Goal: Information Seeking & Learning: Learn about a topic

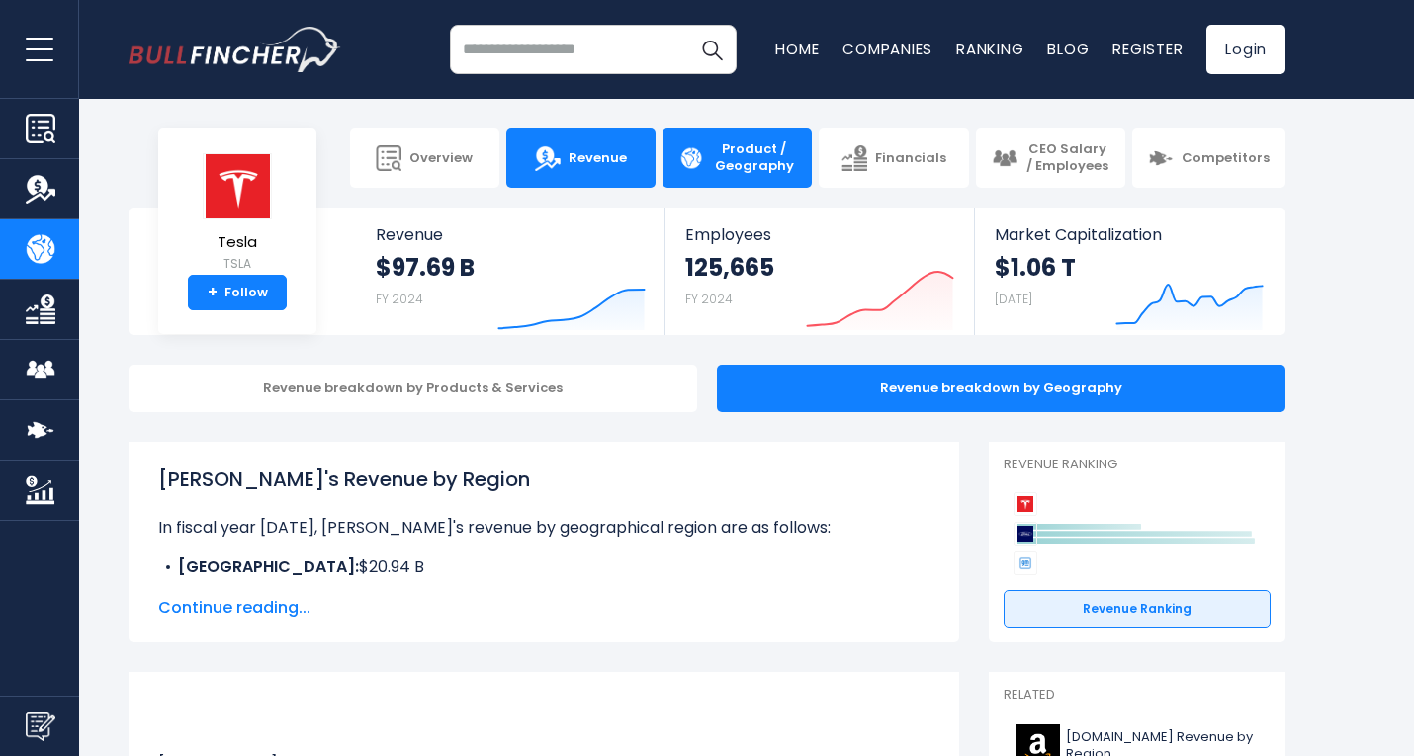
click at [593, 174] on link "Revenue" at bounding box center [580, 158] width 149 height 59
click at [712, 155] on link "Product / Geography" at bounding box center [736, 158] width 149 height 59
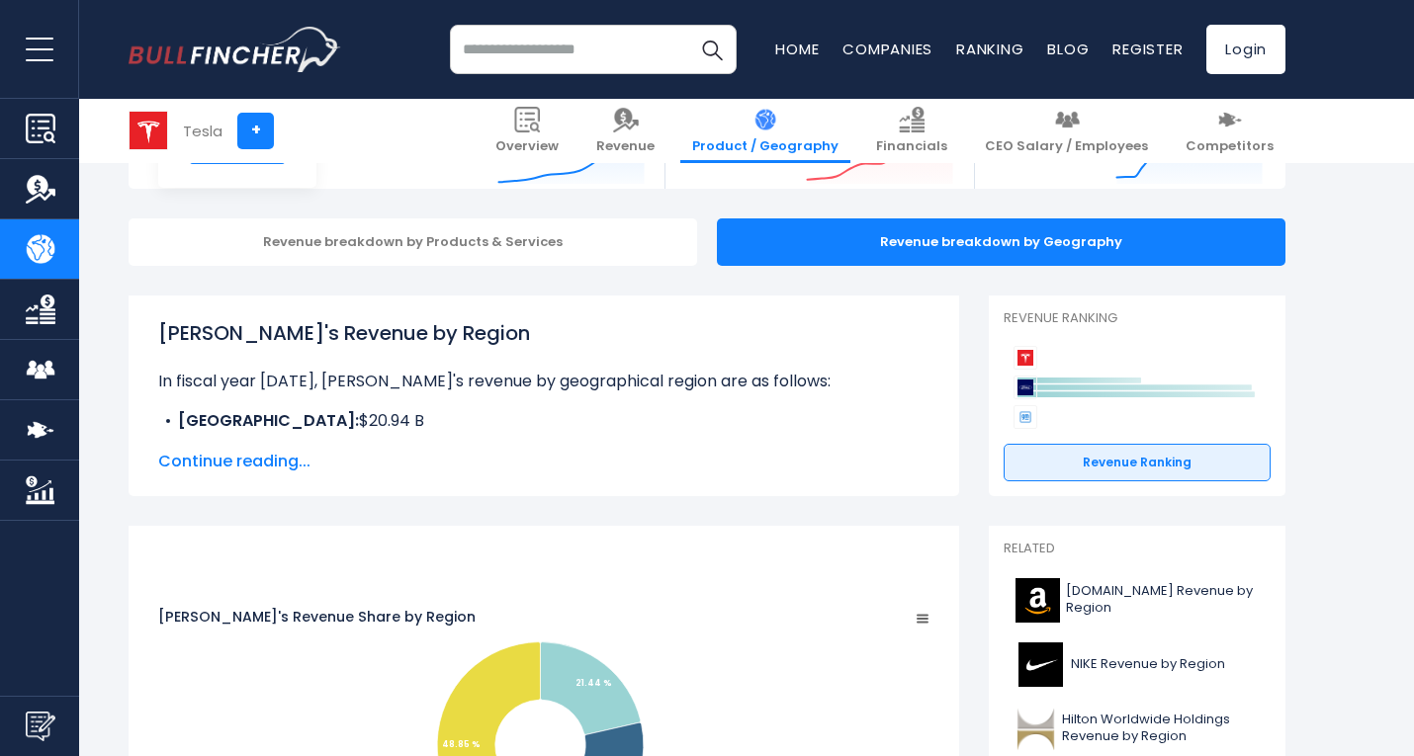
scroll to position [150, 0]
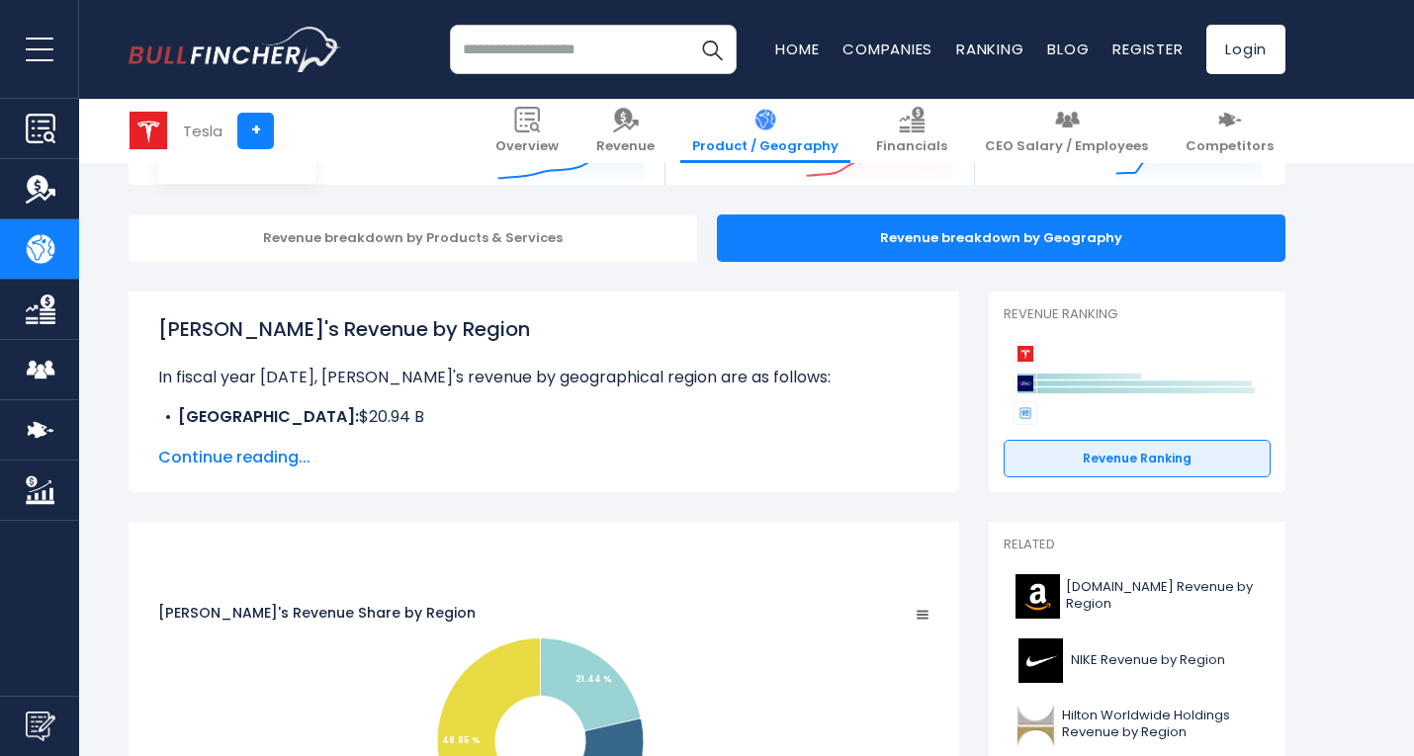
click at [230, 463] on span "Continue reading..." at bounding box center [543, 458] width 771 height 24
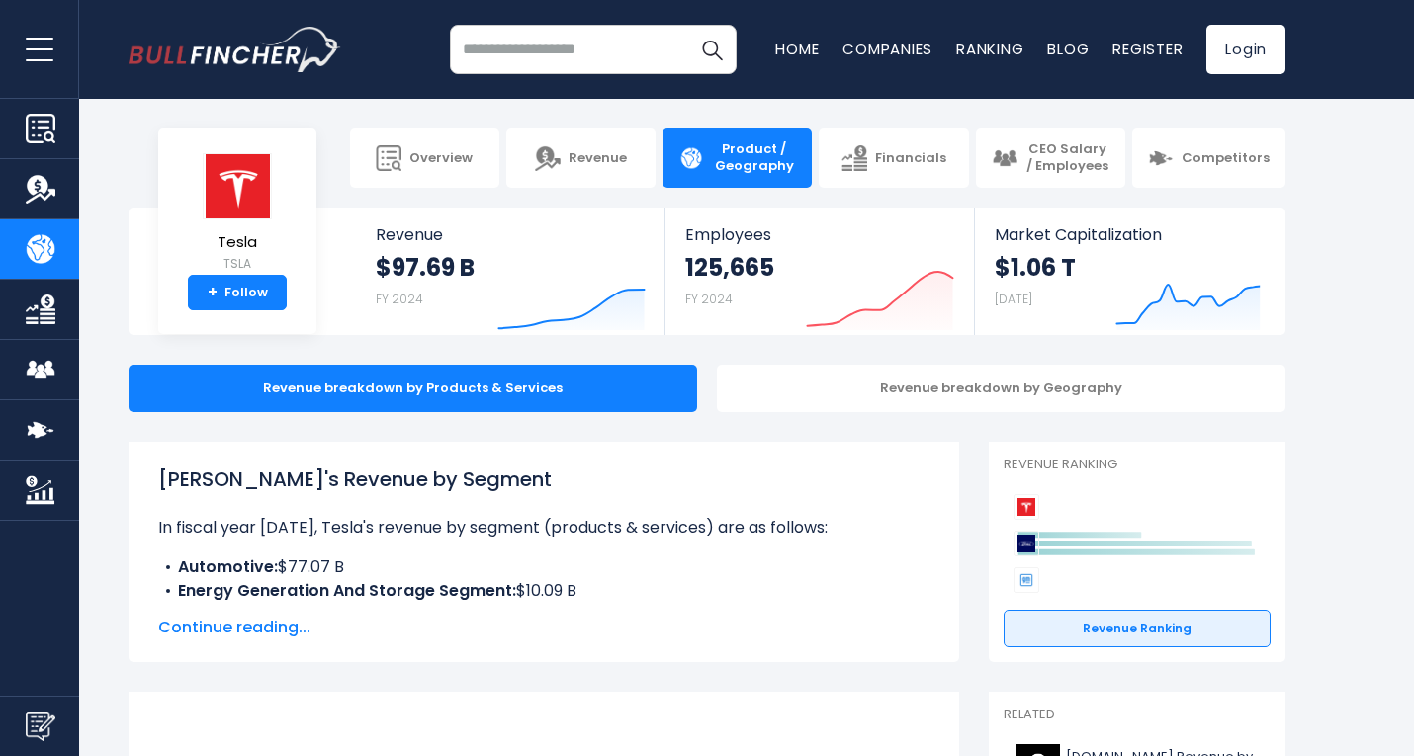
scroll to position [136, 0]
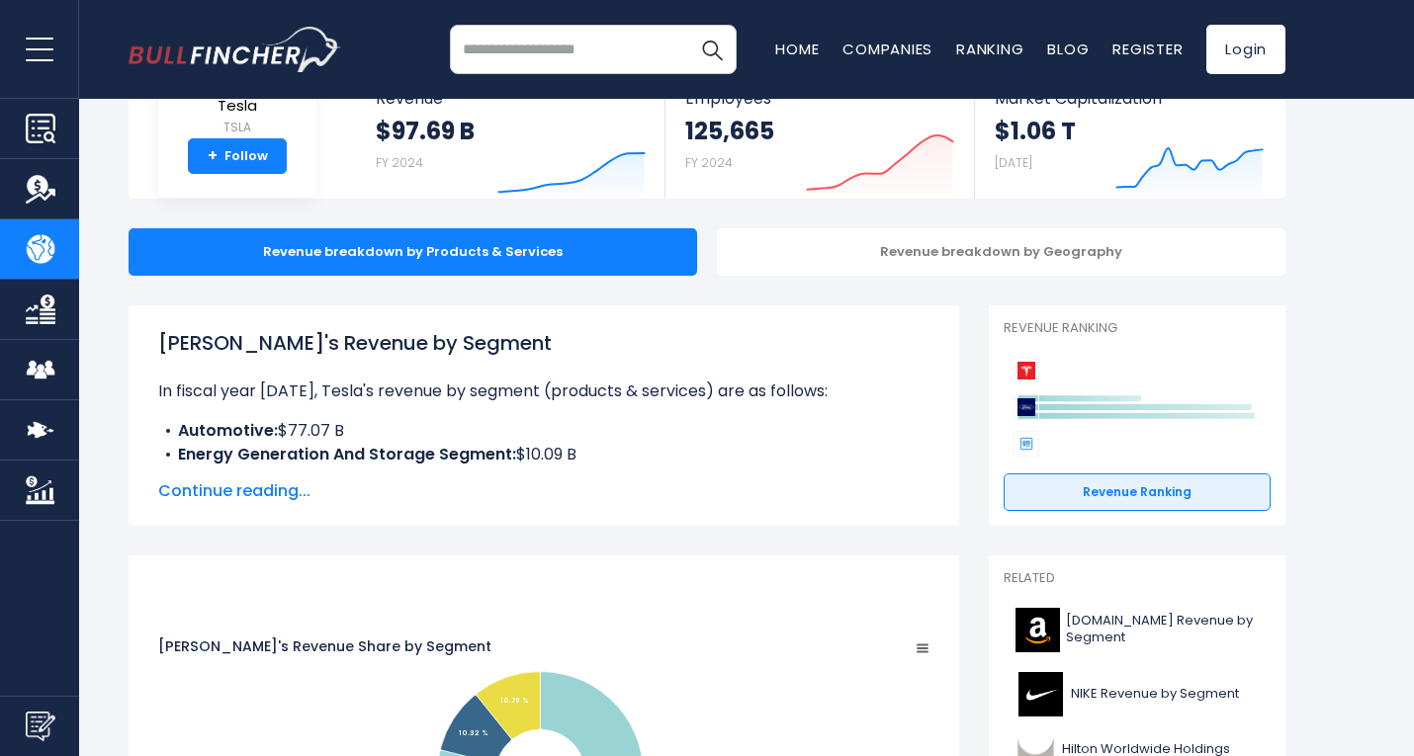
click at [264, 497] on span "Continue reading..." at bounding box center [543, 491] width 771 height 24
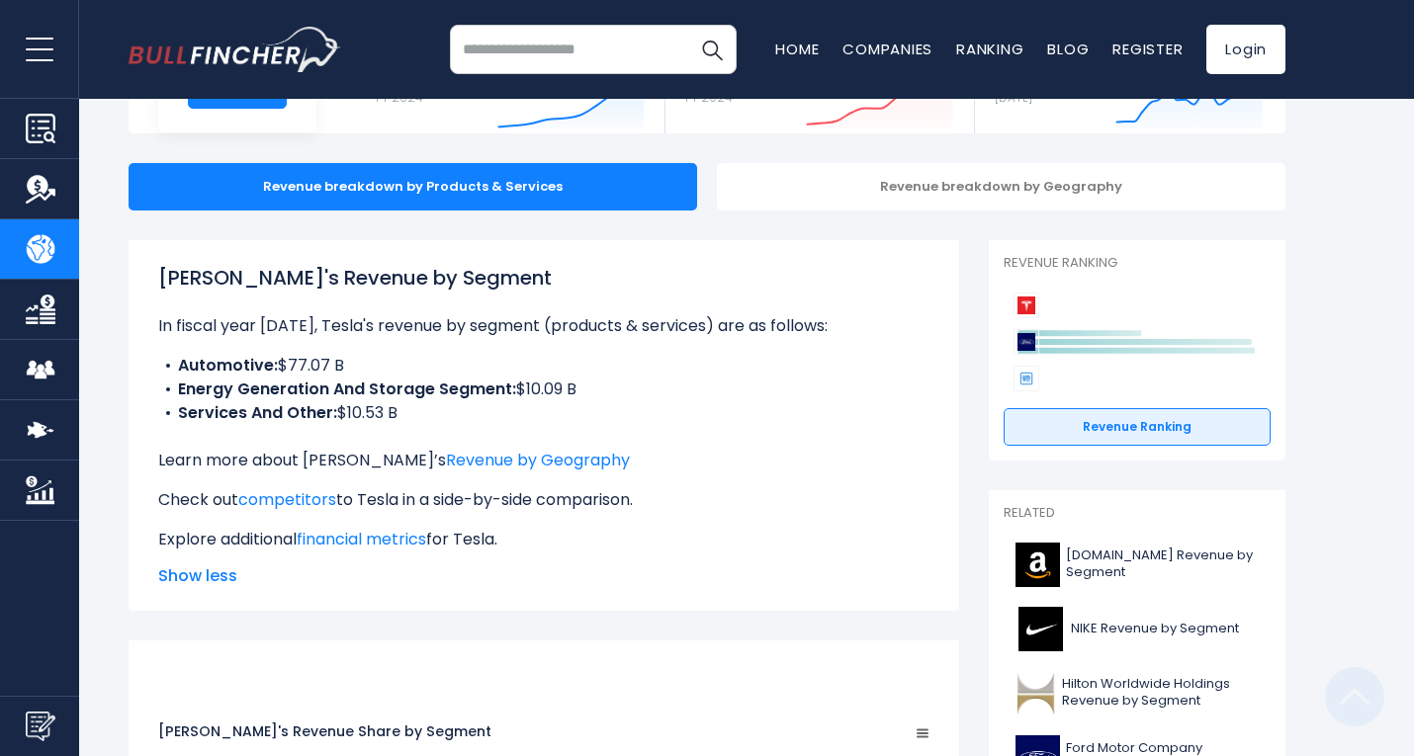
scroll to position [0, 0]
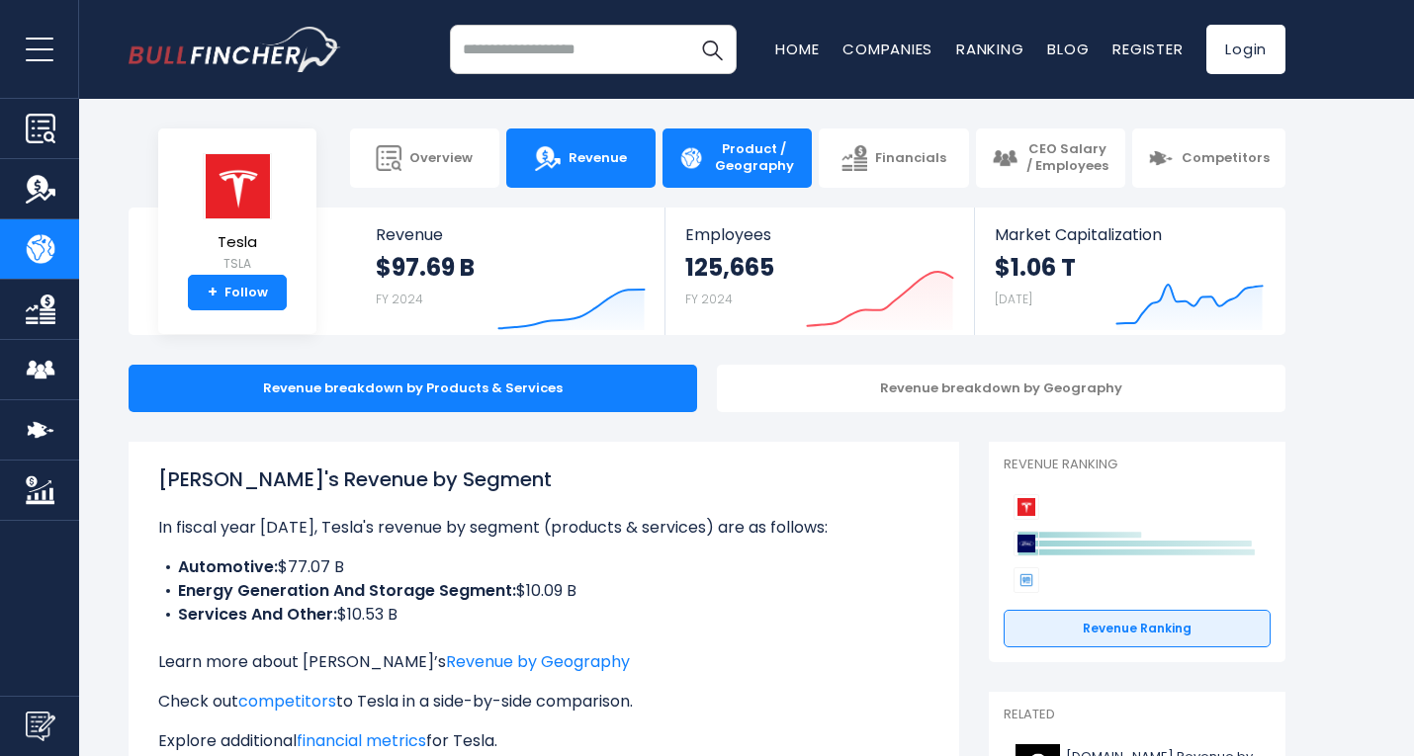
click at [608, 147] on link "Revenue" at bounding box center [580, 158] width 149 height 59
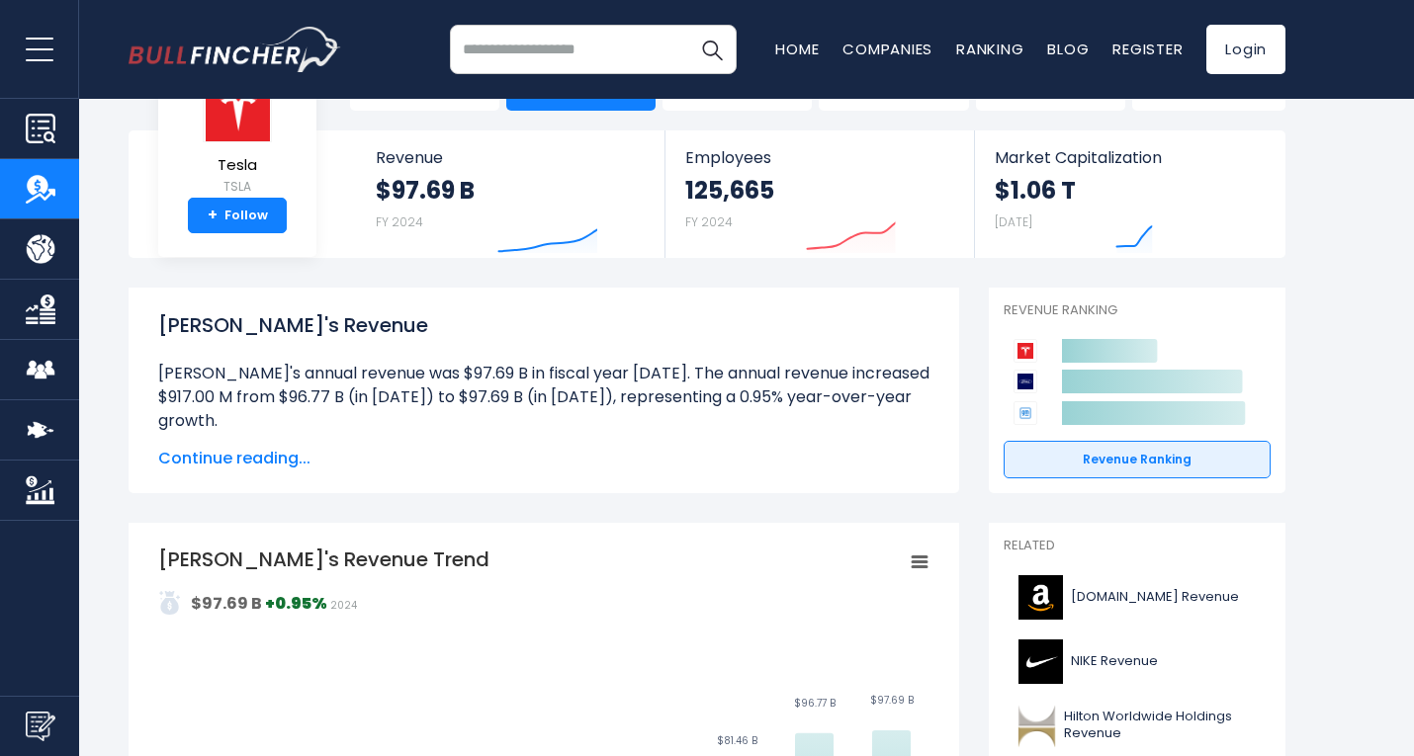
scroll to position [81, 0]
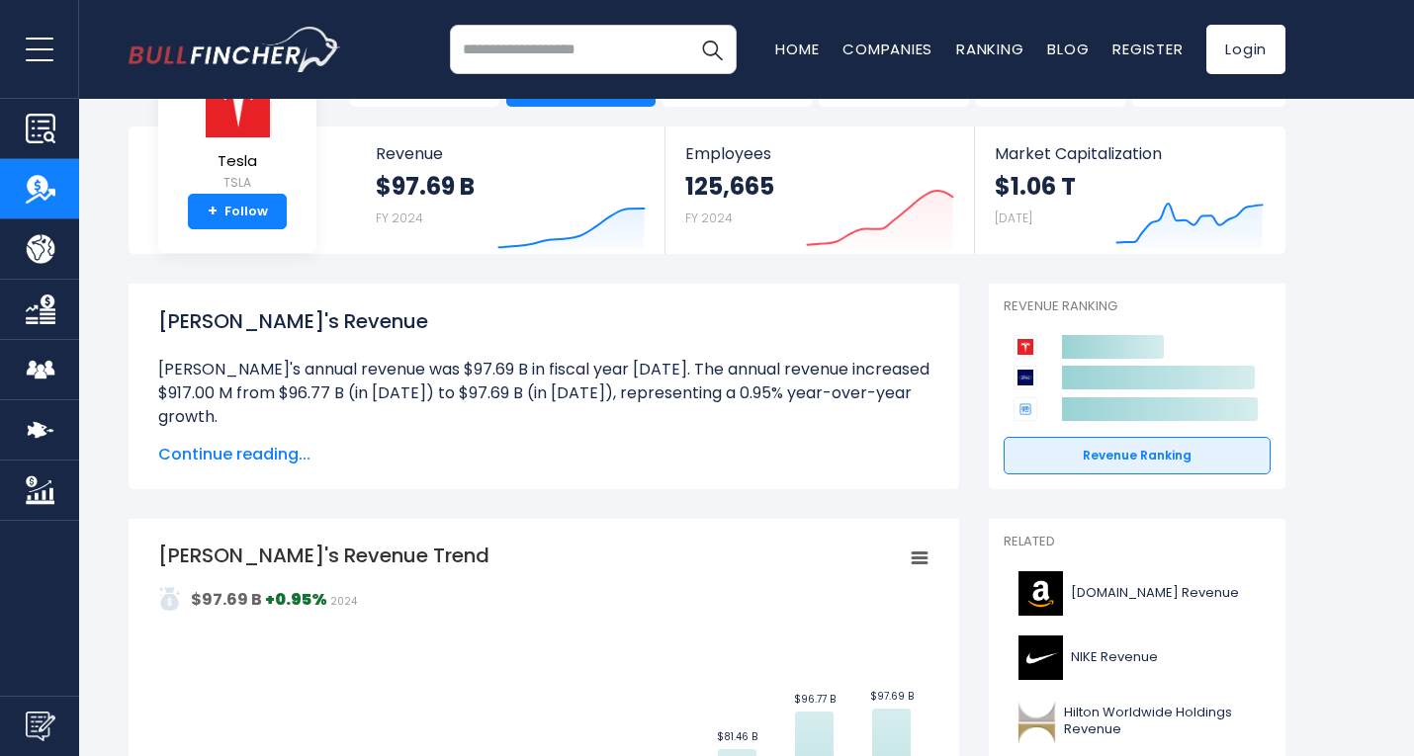
click at [282, 455] on span "Continue reading..." at bounding box center [543, 455] width 771 height 24
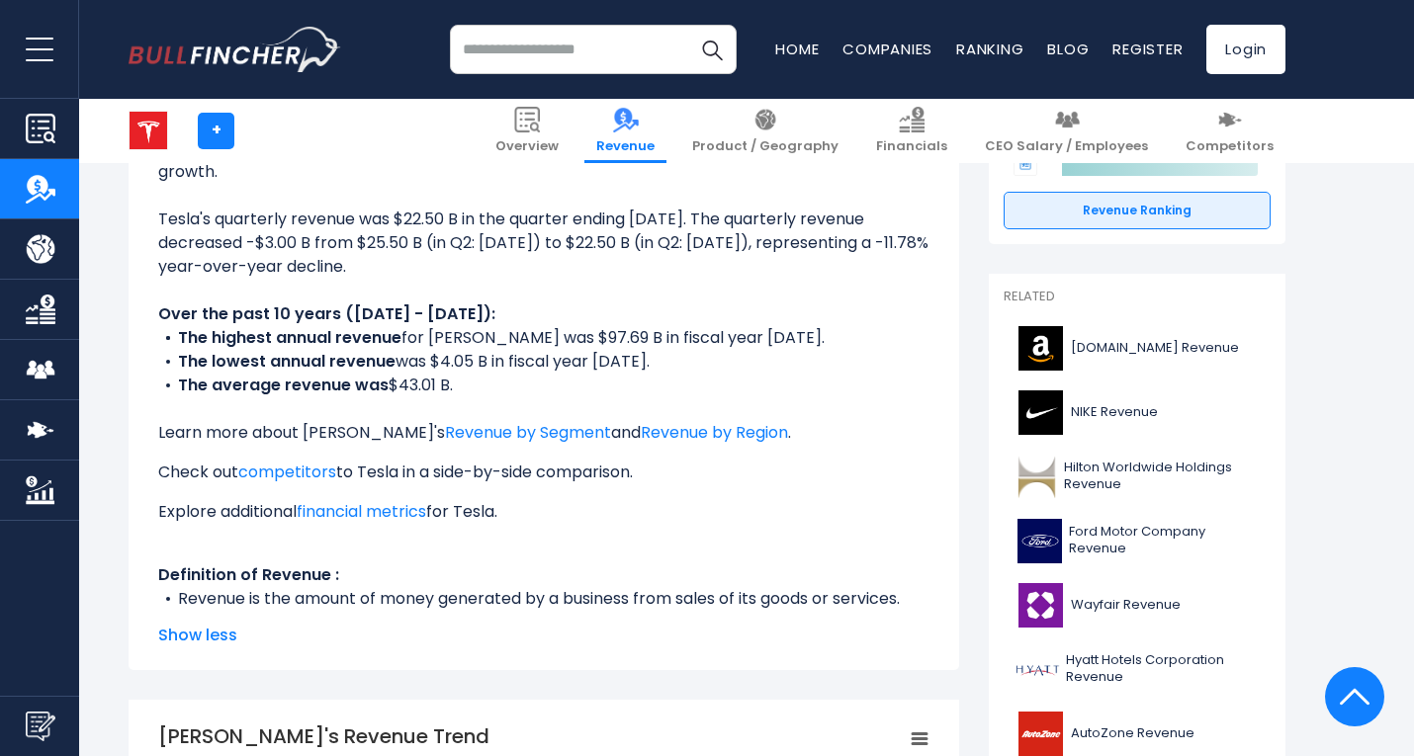
scroll to position [0, 0]
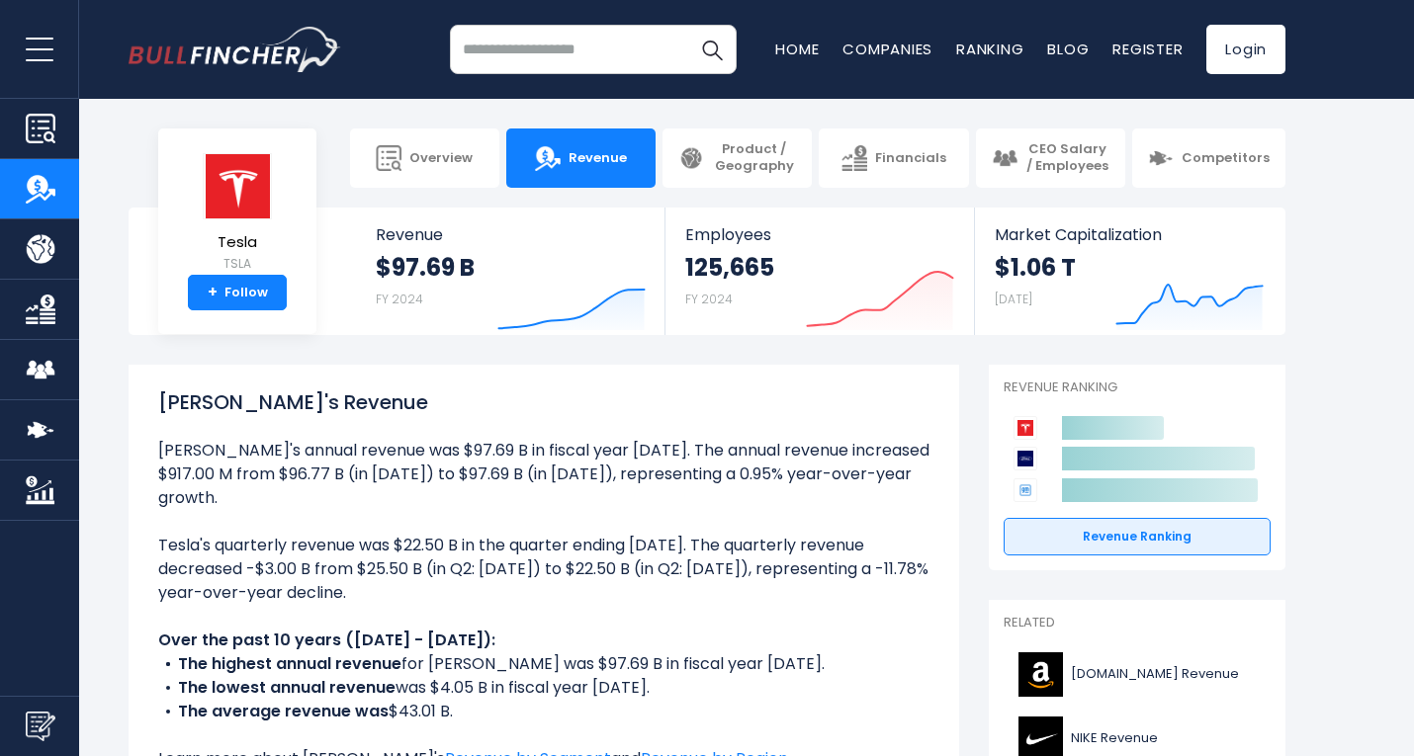
click at [434, 190] on body "Overview Revenue Product / Geography" at bounding box center [707, 378] width 1414 height 756
click at [459, 146] on link "Overview" at bounding box center [424, 158] width 149 height 59
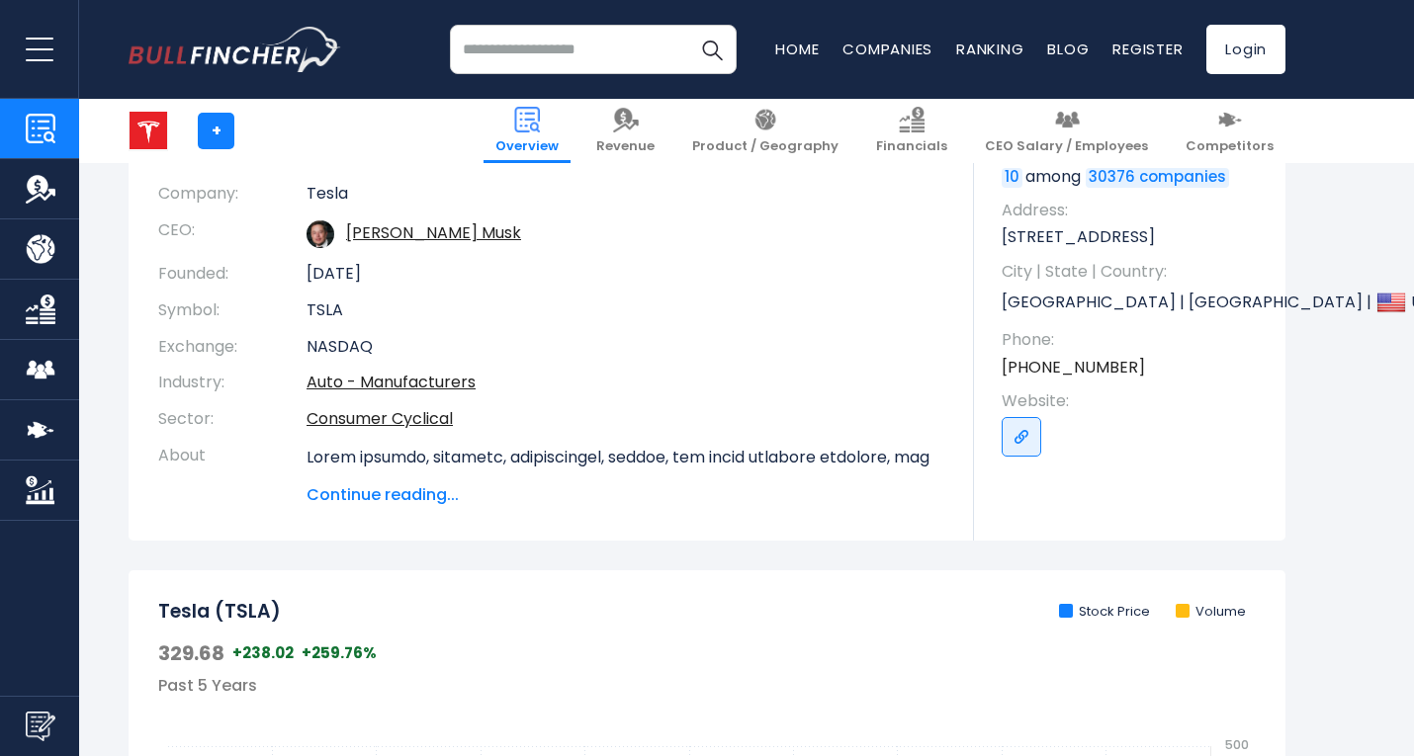
scroll to position [237, 0]
